Goal: Task Accomplishment & Management: Manage account settings

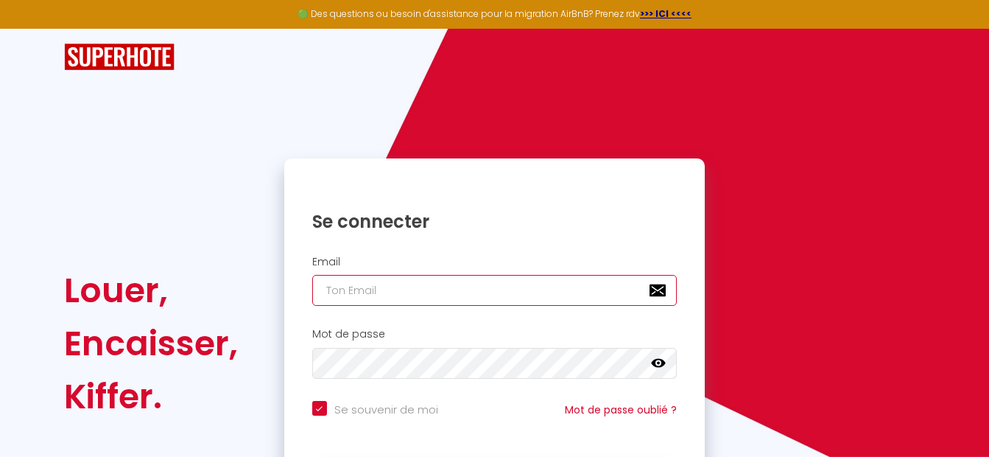
type input "[EMAIL_ADDRESS][DOMAIN_NAME]"
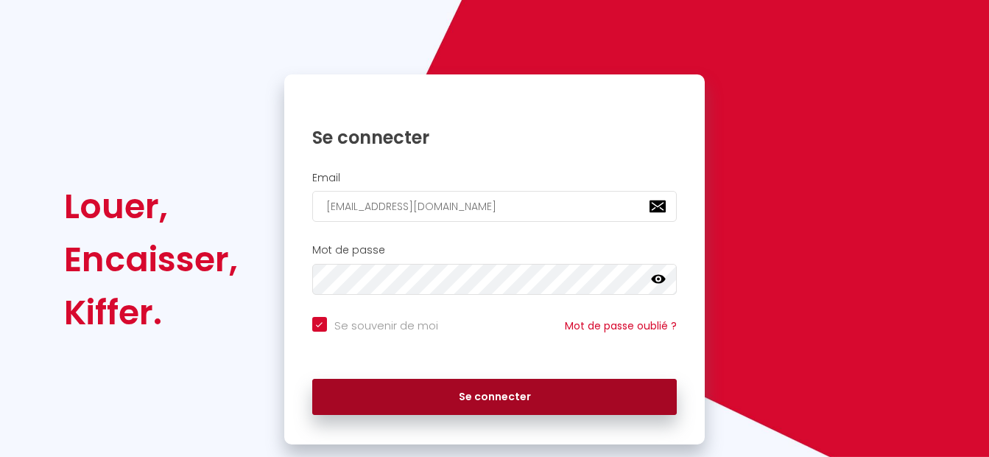
click at [501, 393] on button "Se connecter" at bounding box center [494, 397] width 365 height 37
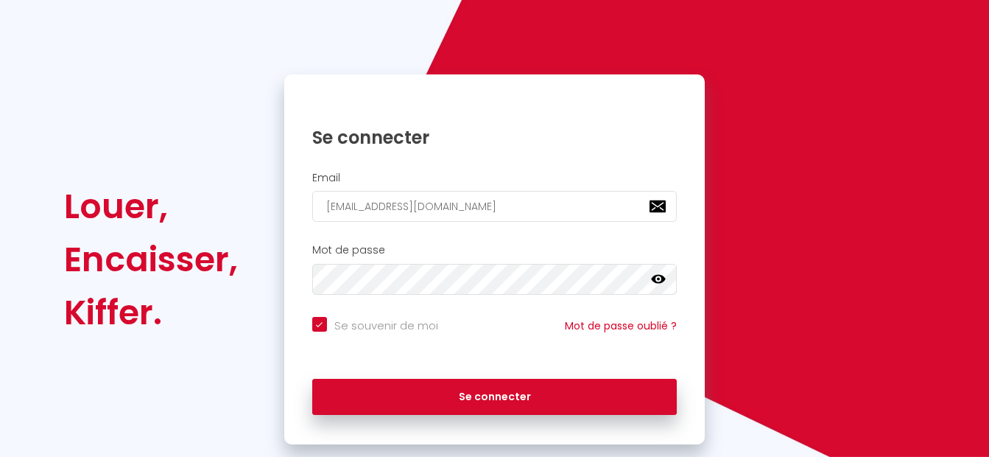
checkbox input "true"
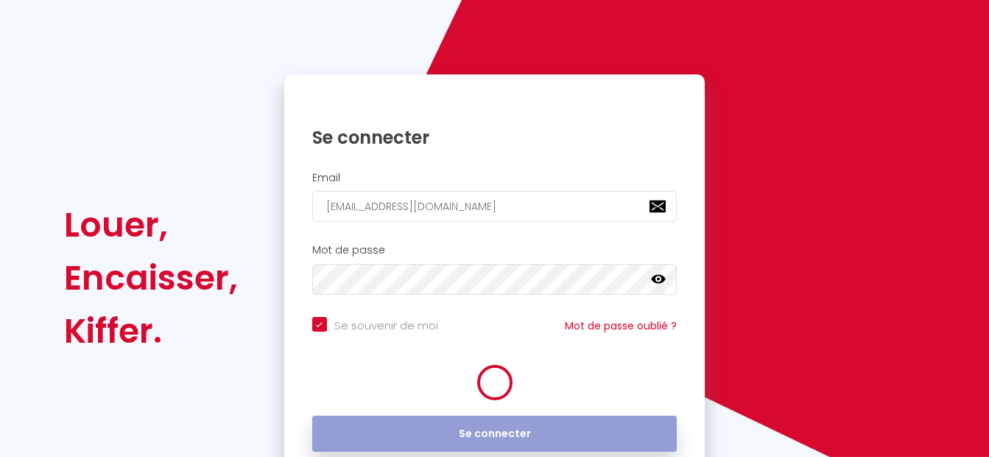
scroll to position [84, 0]
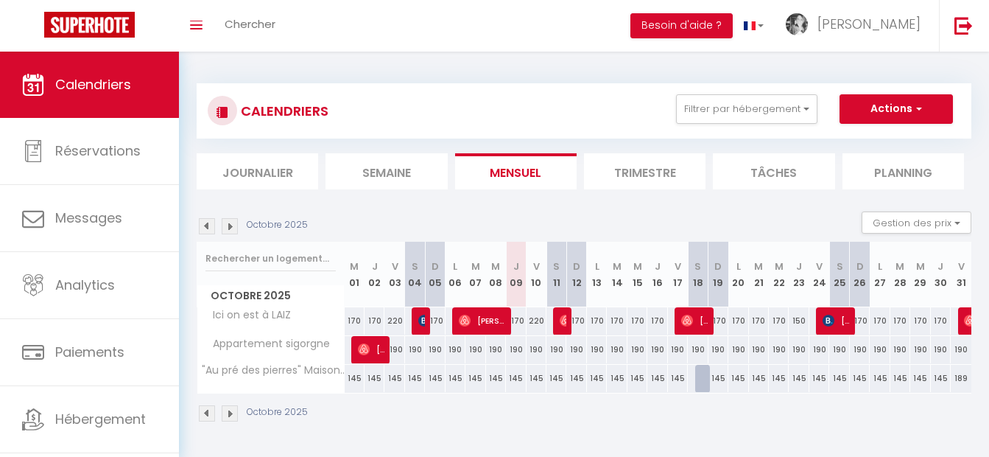
click at [233, 223] on img at bounding box center [230, 226] width 16 height 16
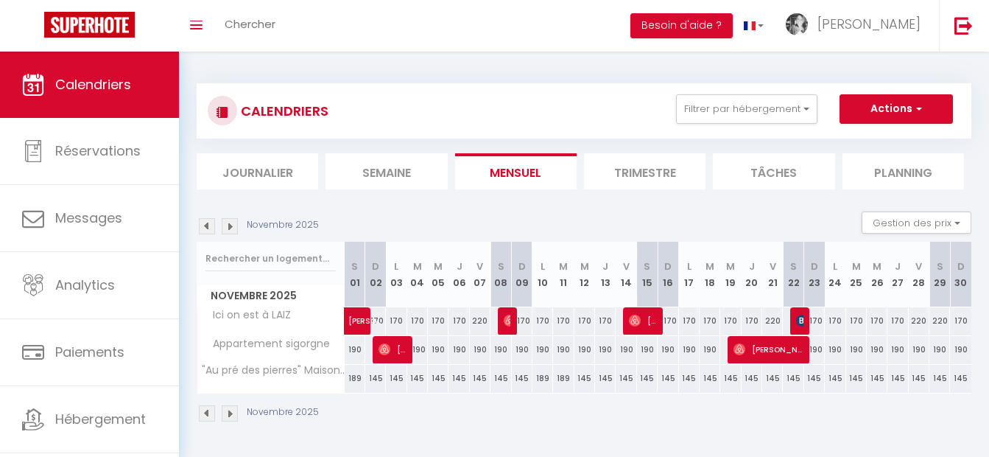
click at [231, 228] on img at bounding box center [230, 226] width 16 height 16
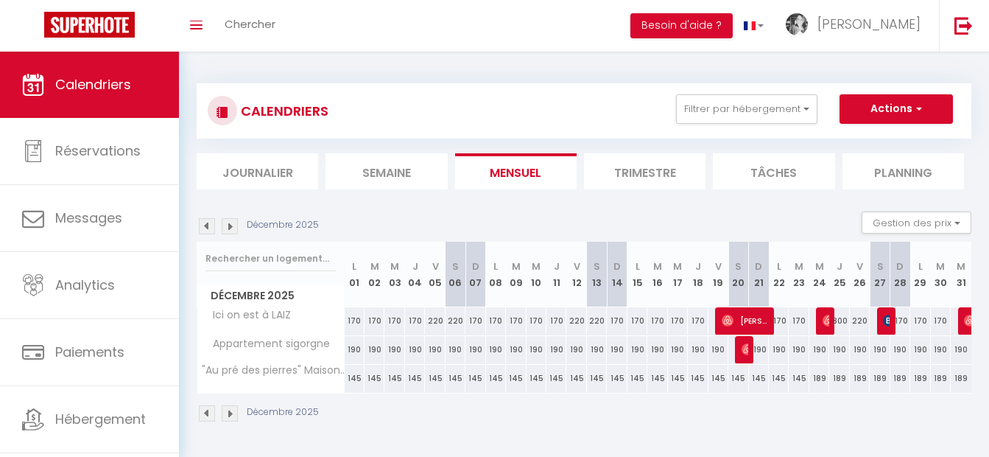
click at [229, 223] on img at bounding box center [230, 226] width 16 height 16
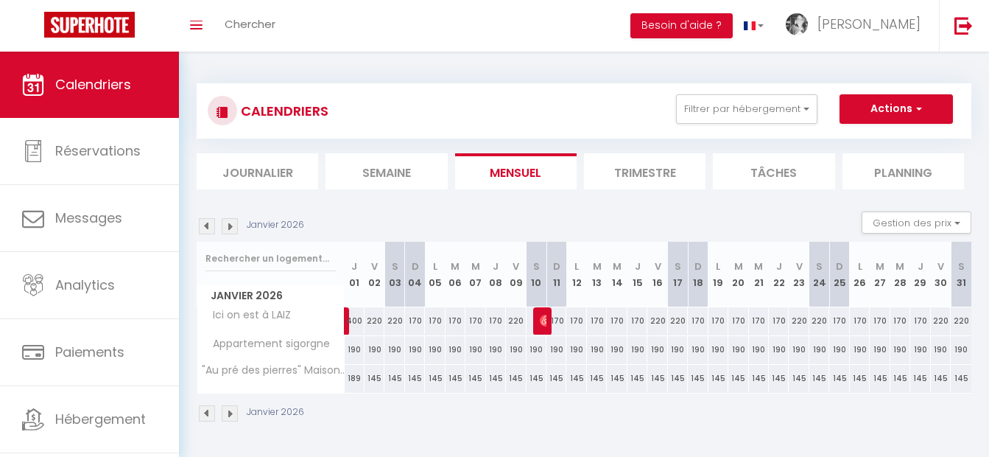
click at [226, 225] on img at bounding box center [230, 226] width 16 height 16
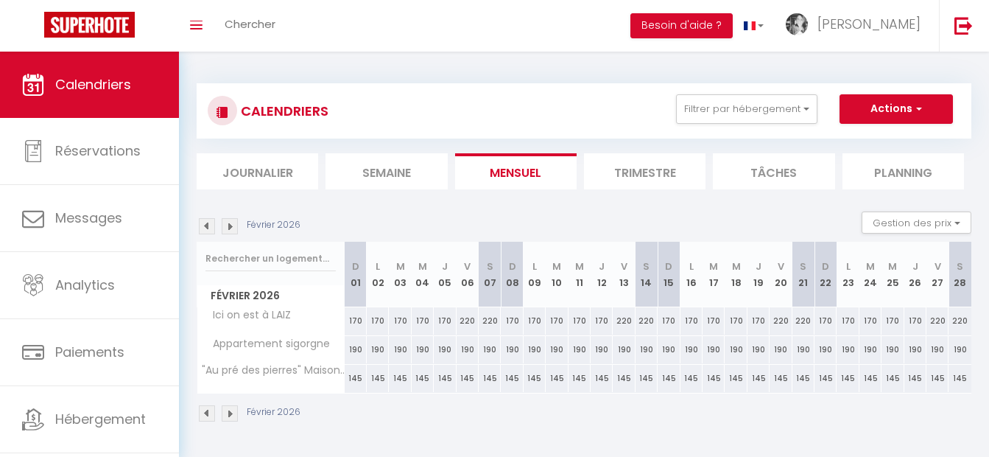
click at [228, 231] on img at bounding box center [230, 226] width 16 height 16
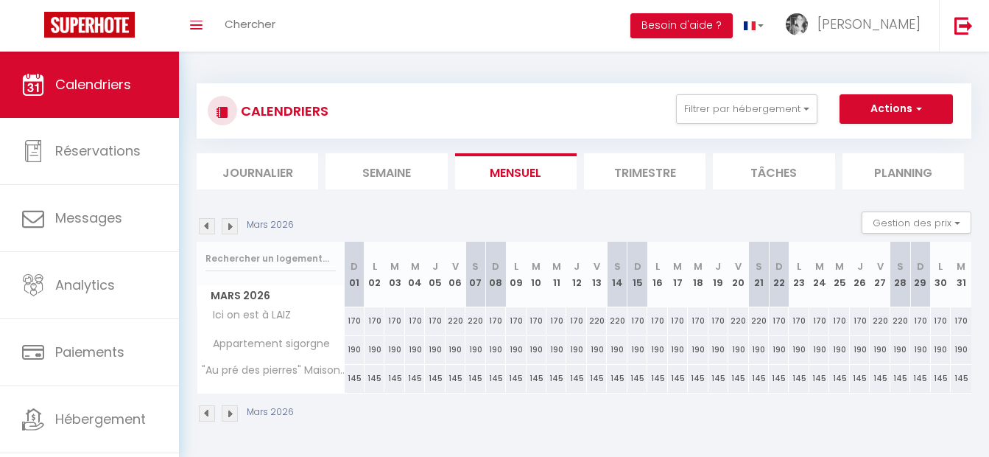
click at [225, 230] on img at bounding box center [230, 226] width 16 height 16
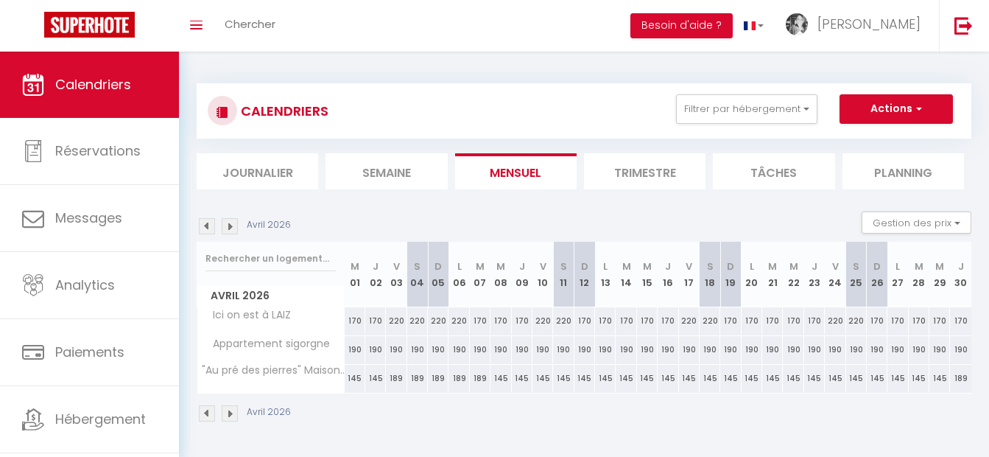
click at [233, 224] on img at bounding box center [230, 226] width 16 height 16
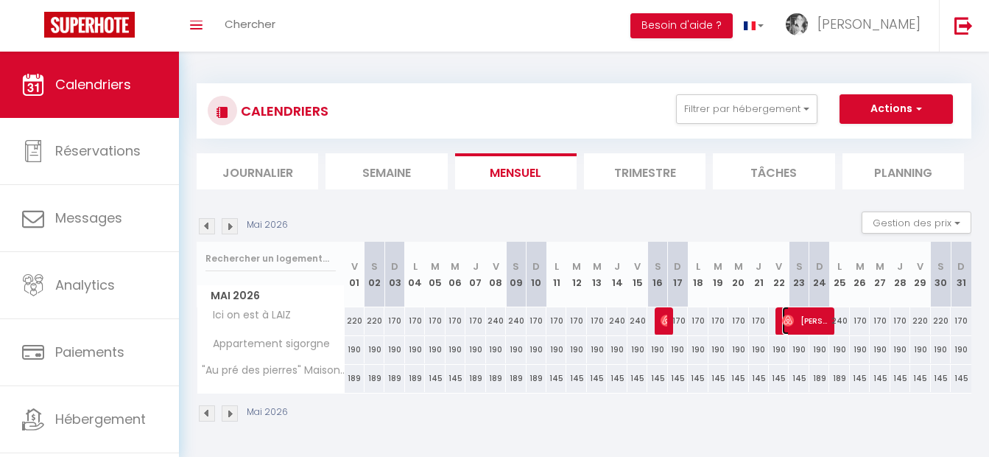
click at [814, 323] on span "[PERSON_NAME]" at bounding box center [805, 320] width 46 height 28
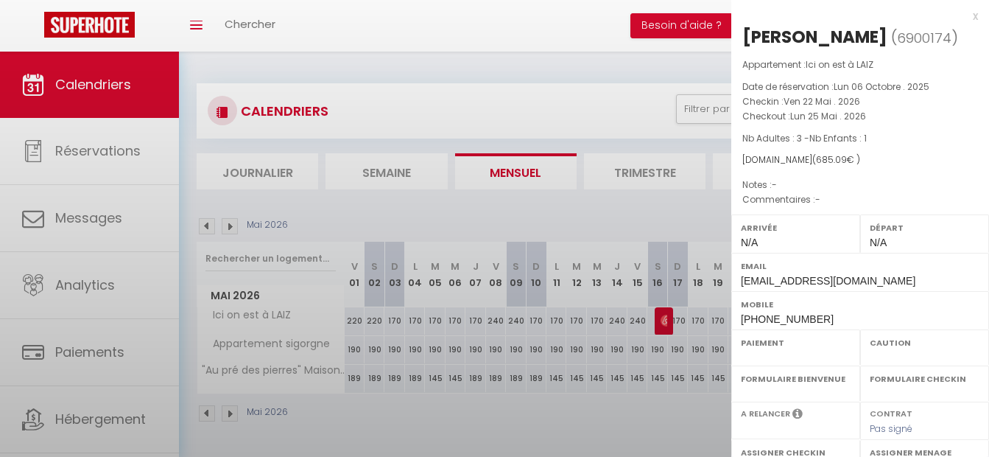
select select "OK"
select select "0"
select select "1"
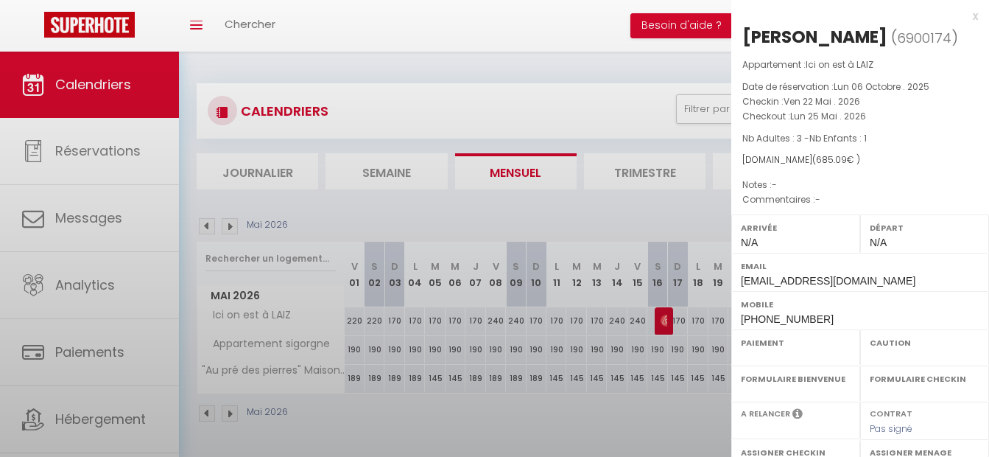
select select
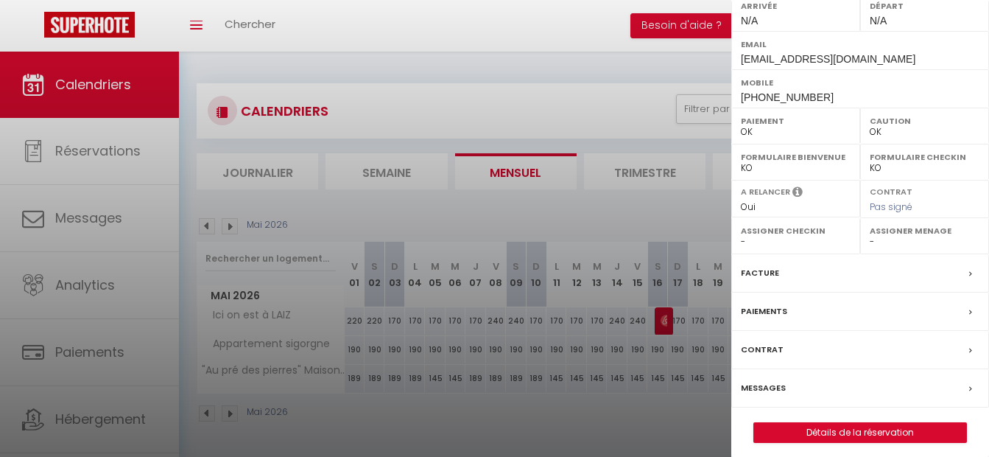
scroll to position [218, 0]
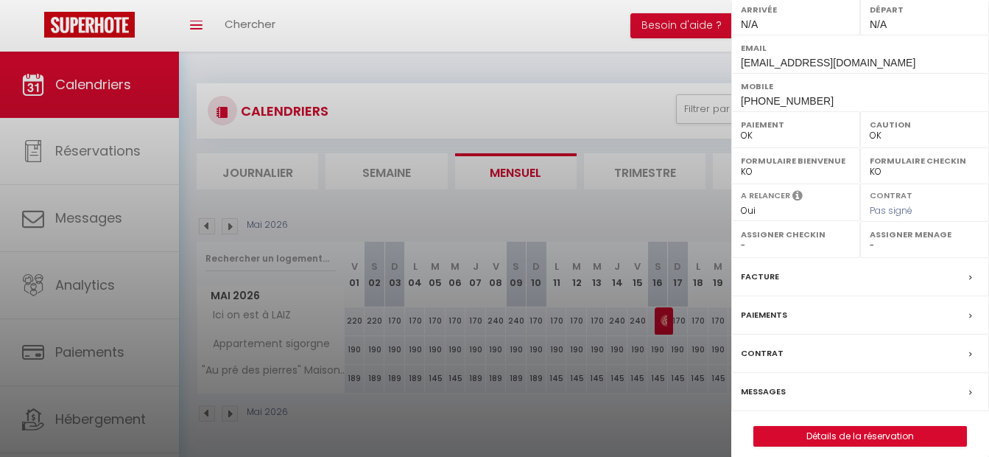
click at [765, 273] on label "Facture" at bounding box center [760, 276] width 38 height 15
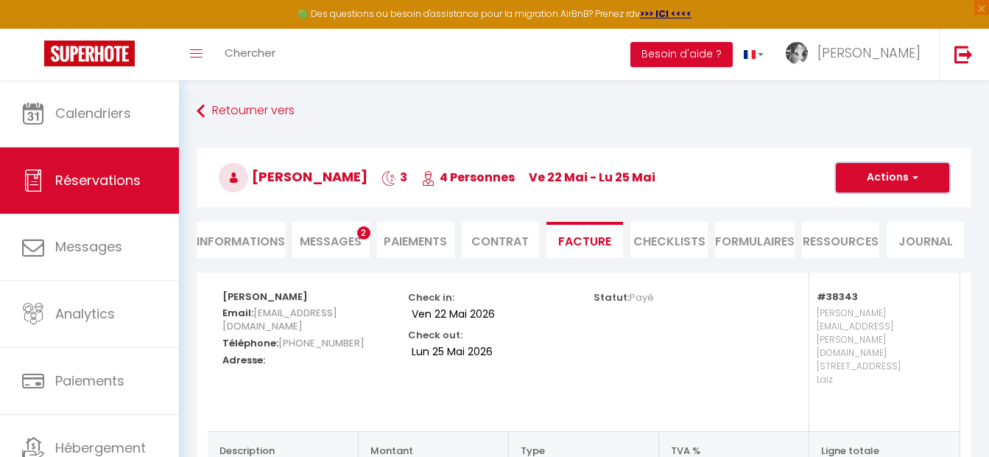
click at [909, 179] on span "button" at bounding box center [913, 177] width 9 height 13
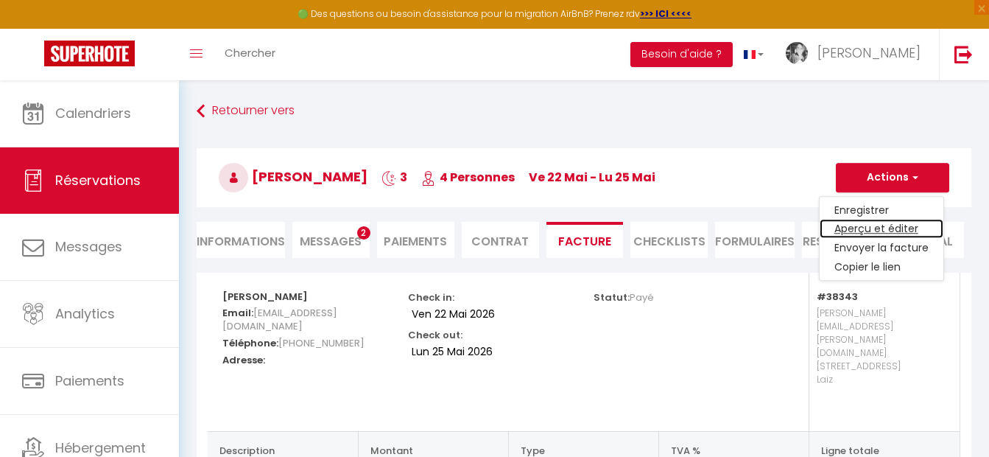
click at [874, 228] on link "Aperçu et éditer" at bounding box center [882, 228] width 124 height 19
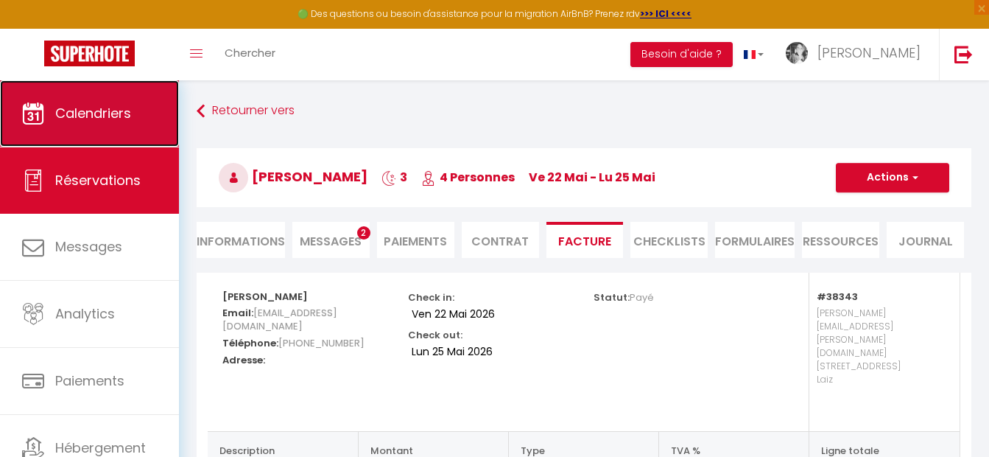
click at [102, 112] on span "Calendriers" at bounding box center [93, 113] width 76 height 18
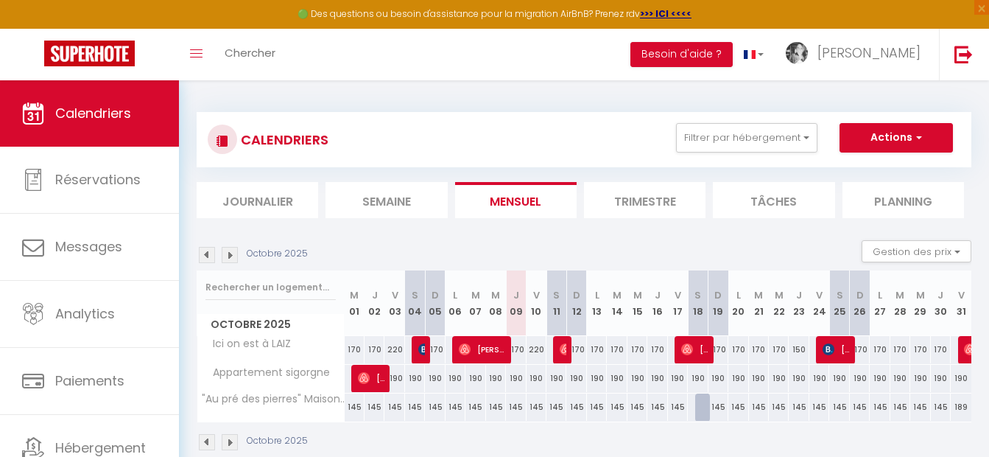
click at [230, 255] on img at bounding box center [230, 255] width 16 height 16
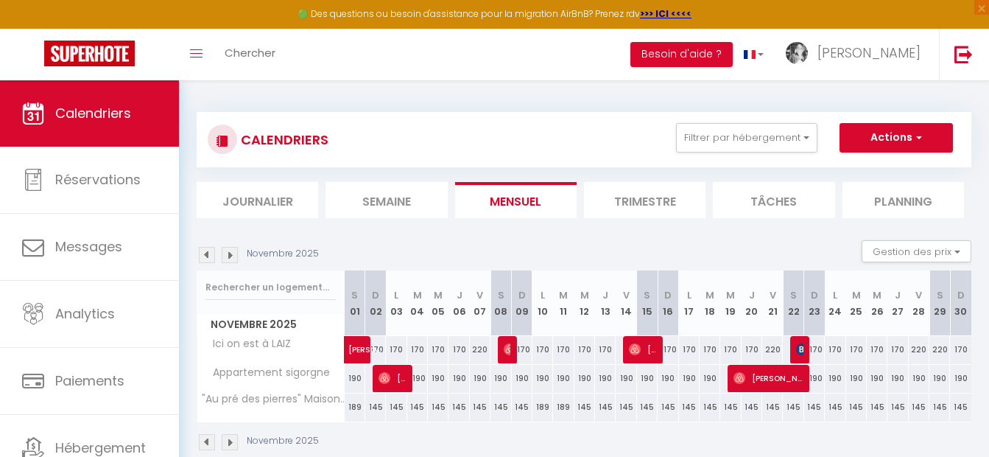
click at [230, 255] on img at bounding box center [230, 255] width 16 height 16
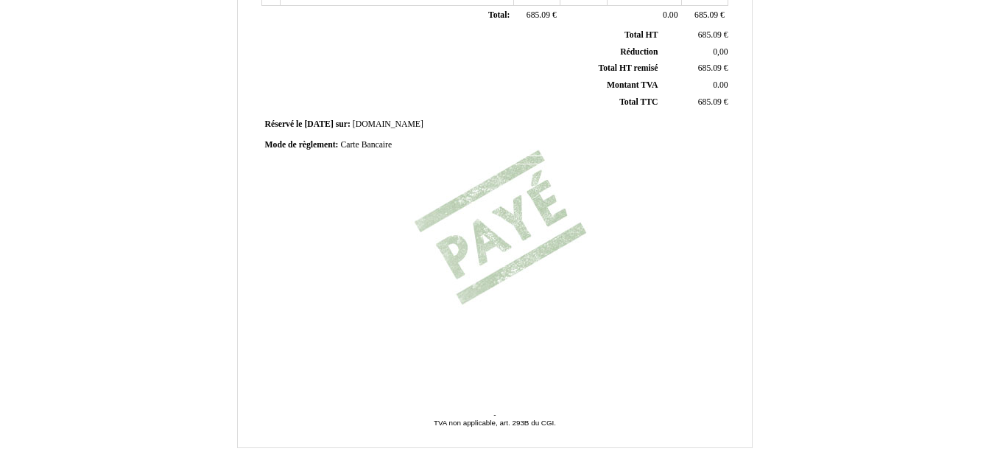
scroll to position [432, 0]
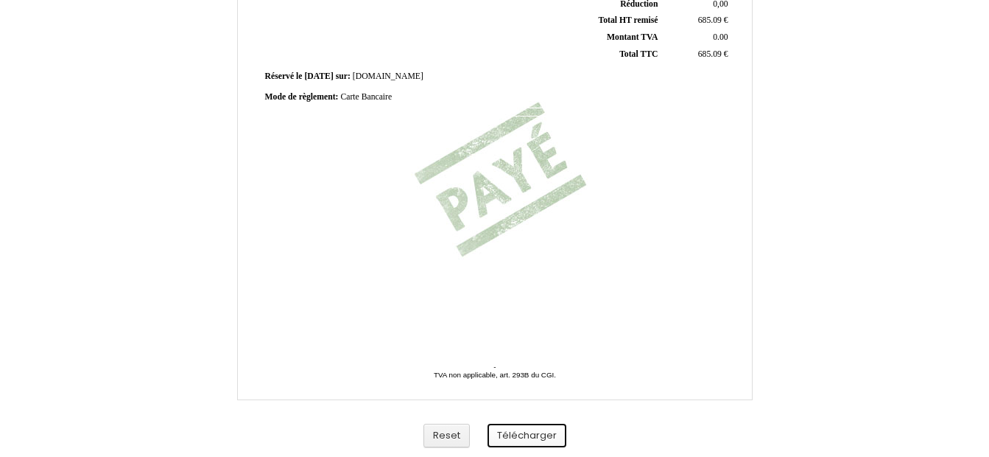
click at [527, 431] on button "Télécharger" at bounding box center [527, 436] width 79 height 24
